Goal: Information Seeking & Learning: Learn about a topic

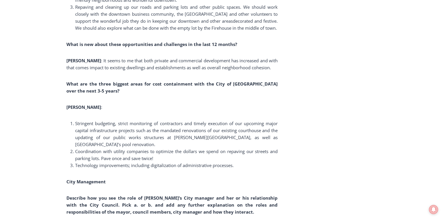
scroll to position [1026, 0]
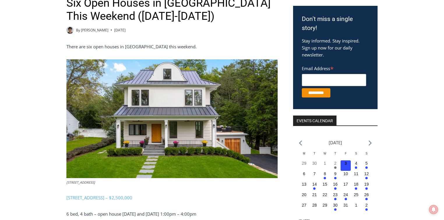
scroll to position [93, 0]
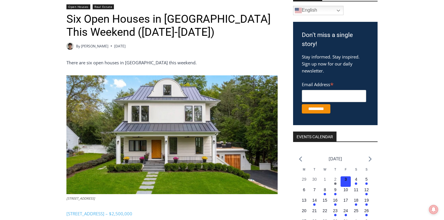
click at [85, 155] on img at bounding box center [171, 135] width 211 height 119
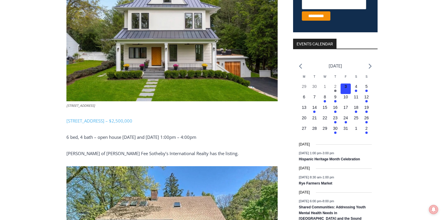
scroll to position [187, 0]
click at [86, 120] on link "[STREET_ADDRESS] – $2,500,000" at bounding box center [99, 121] width 66 height 6
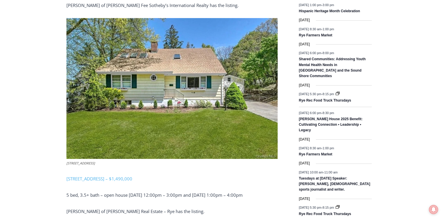
scroll to position [327, 0]
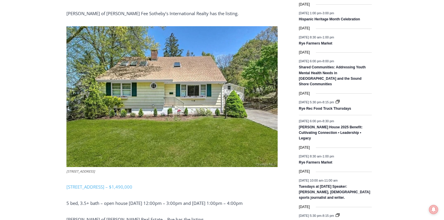
click at [95, 184] on p "[STREET_ADDRESS] – $1,490,000" at bounding box center [171, 187] width 211 height 7
click at [98, 187] on link "[STREET_ADDRESS] – $1,490,000" at bounding box center [99, 187] width 66 height 6
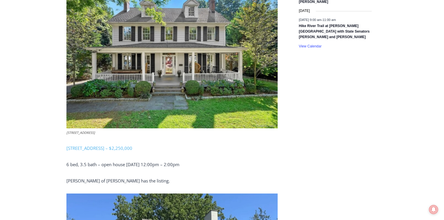
scroll to position [583, 0]
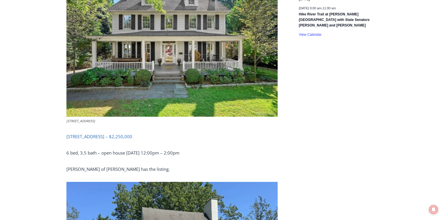
click at [107, 138] on link "[STREET_ADDRESS] – $2,250,000" at bounding box center [99, 137] width 66 height 6
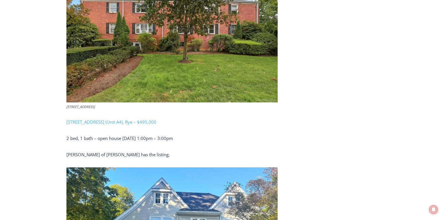
scroll to position [1026, 0]
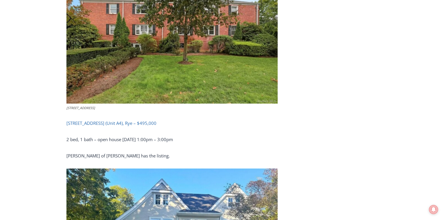
click at [122, 124] on link "[STREET_ADDRESS] (Unit A4), Rye – $495,000" at bounding box center [111, 123] width 90 height 6
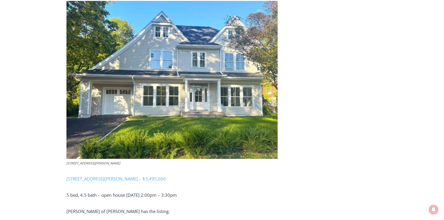
scroll to position [1213, 0]
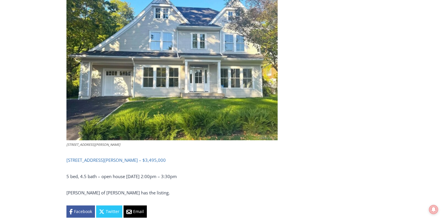
click at [126, 160] on link "[STREET_ADDRESS][PERSON_NAME] – $3,495,000" at bounding box center [115, 160] width 99 height 6
